Goal: Information Seeking & Learning: Learn about a topic

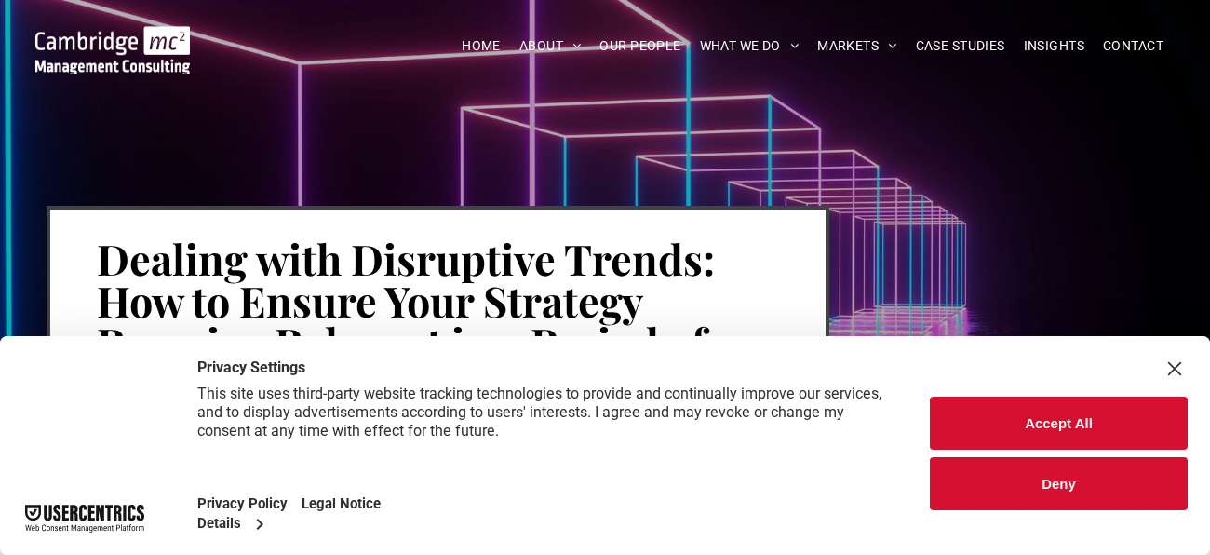
scroll to position [71, 0]
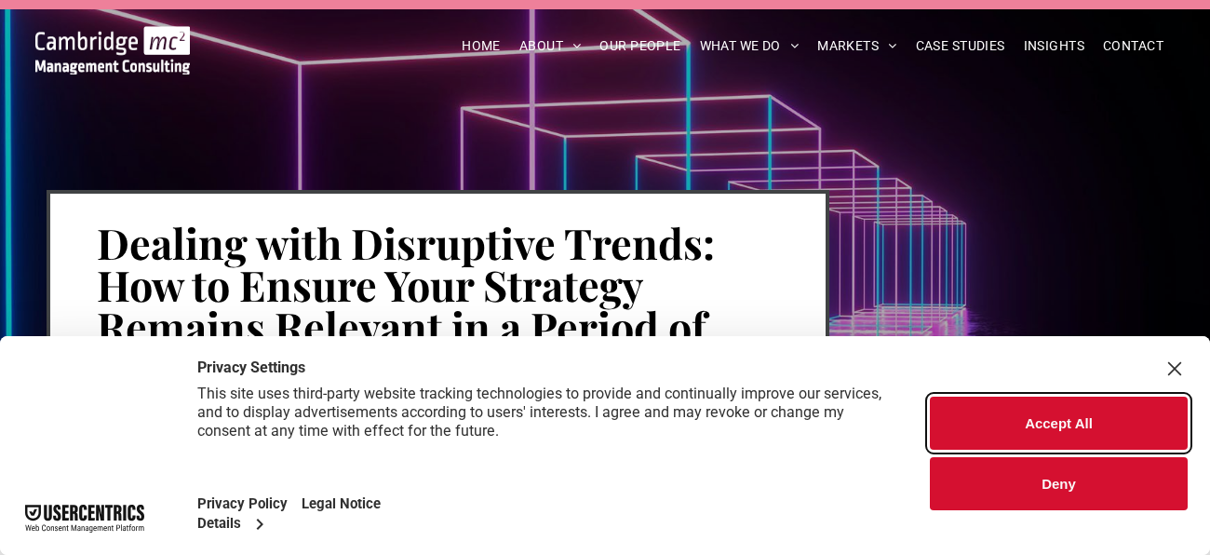
click at [995, 429] on button "Accept All" at bounding box center [1059, 423] width 258 height 53
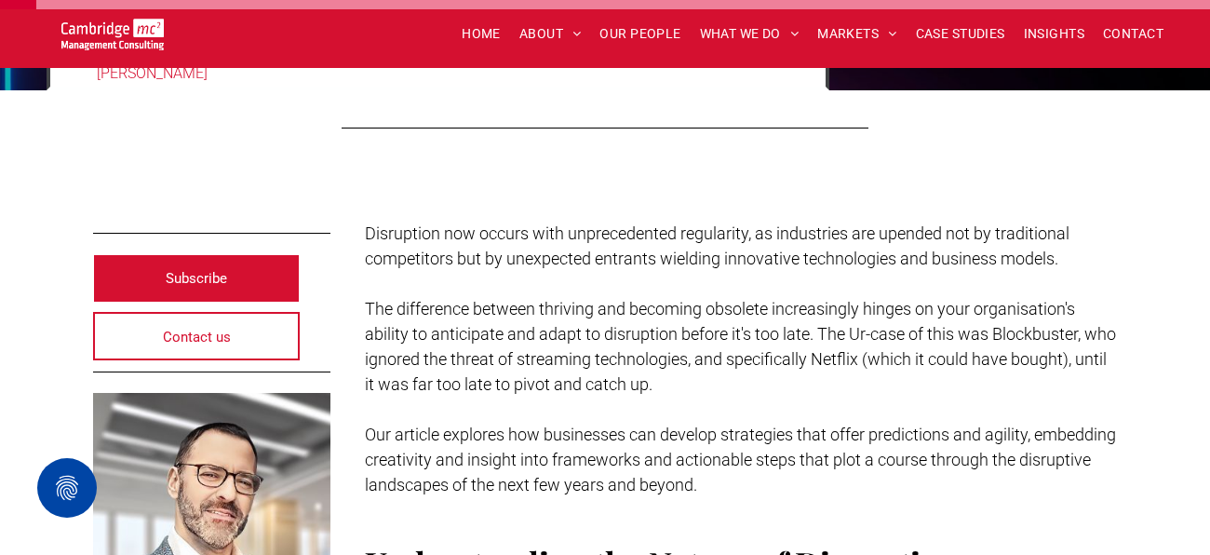
scroll to position [413, 0]
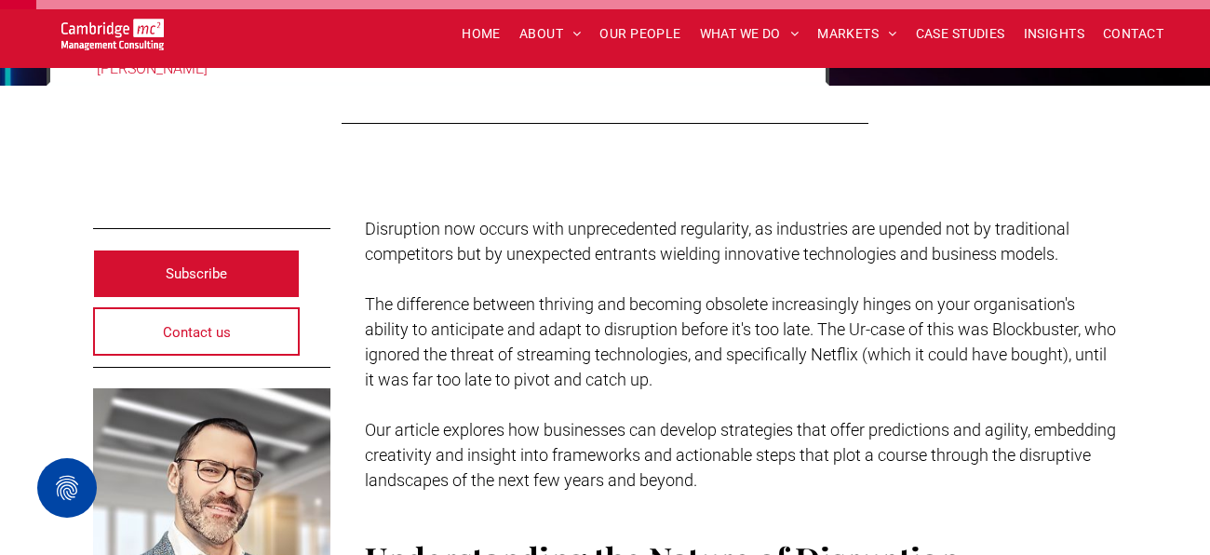
click at [389, 224] on span "Disruption now occurs with unprecedented regularity, as industries are upended …" at bounding box center [717, 241] width 705 height 45
copy span "Disruption"
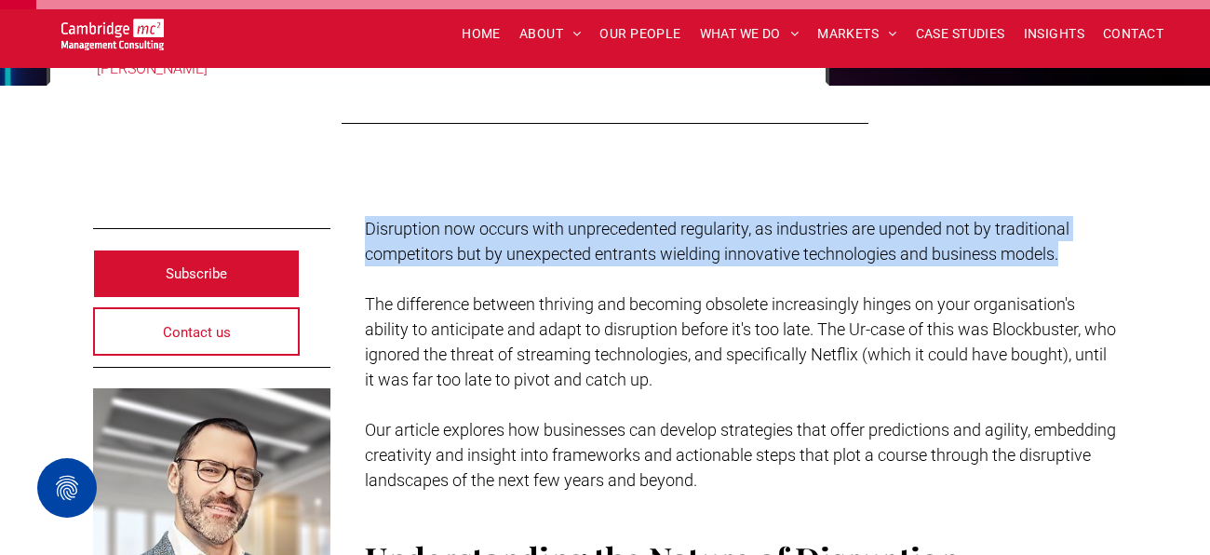
drag, startPoint x: 389, startPoint y: 226, endPoint x: 1036, endPoint y: 249, distance: 647.3
click at [1036, 249] on p "Disruption now occurs with unprecedented regularity, as industries are upended …" at bounding box center [741, 241] width 753 height 50
drag, startPoint x: 1036, startPoint y: 249, endPoint x: 406, endPoint y: 220, distance: 630.8
click at [406, 220] on p "Disruption now occurs with unprecedented regularity, as industries are upended …" at bounding box center [741, 241] width 753 height 50
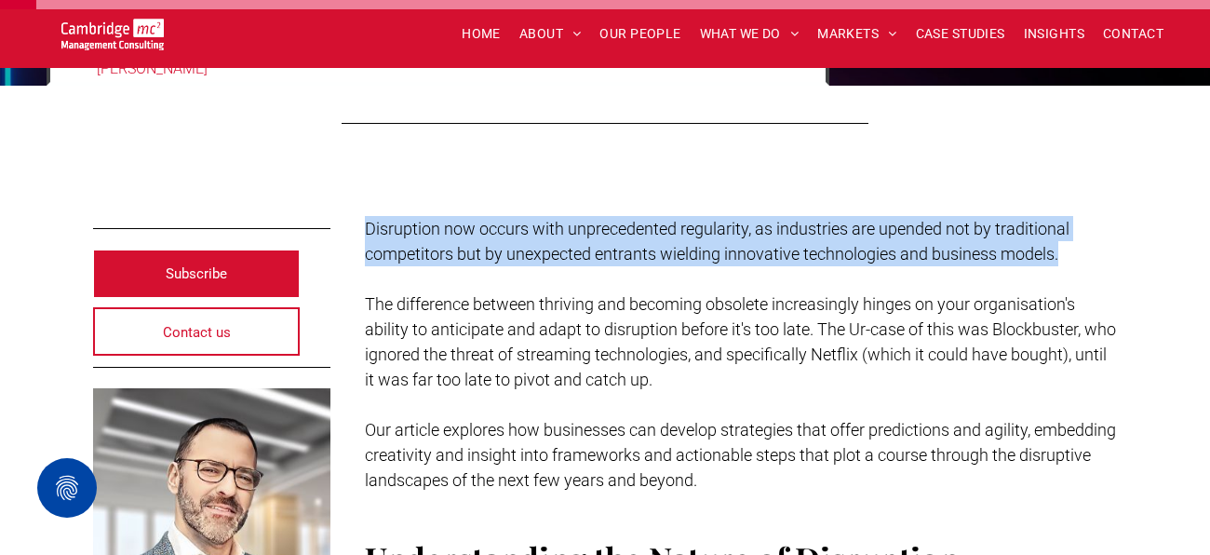
click at [406, 220] on span "Disruption now occurs with unprecedented regularity, as industries are upended …" at bounding box center [717, 241] width 705 height 45
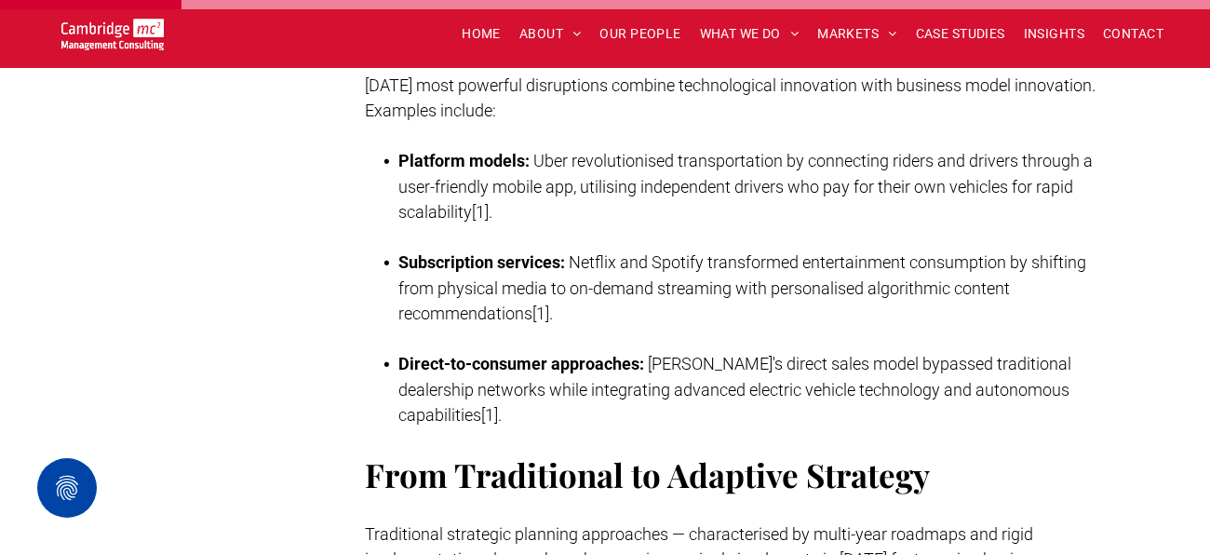
scroll to position [1766, 0]
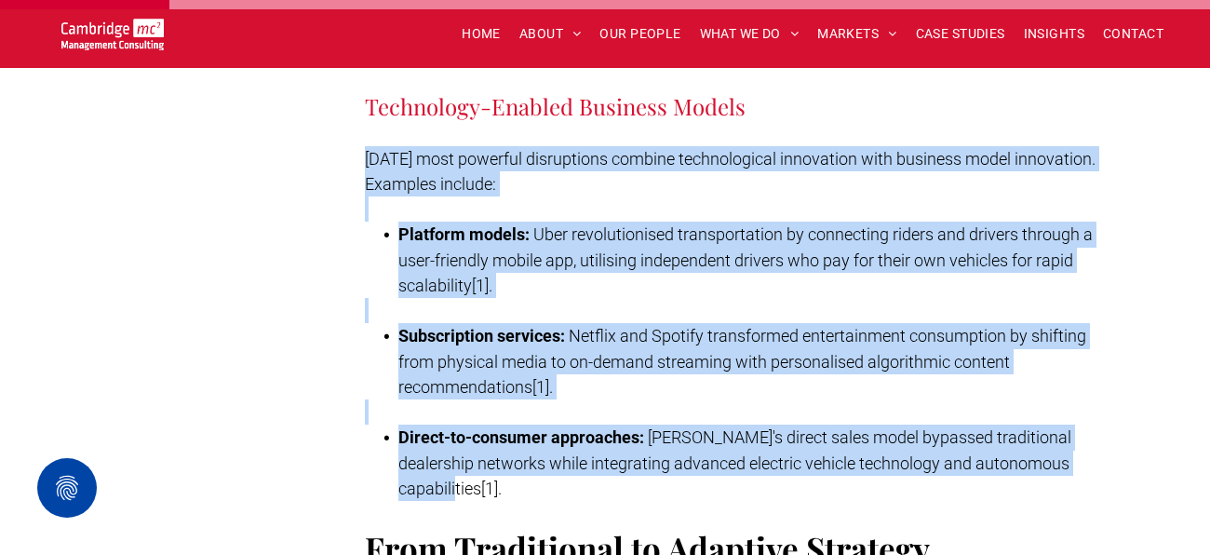
drag, startPoint x: 392, startPoint y: 153, endPoint x: 1205, endPoint y: 411, distance: 853.7
copy div "Today's most powerful disruptions combine technological innovation with busines…"
